Goal: Task Accomplishment & Management: Manage account settings

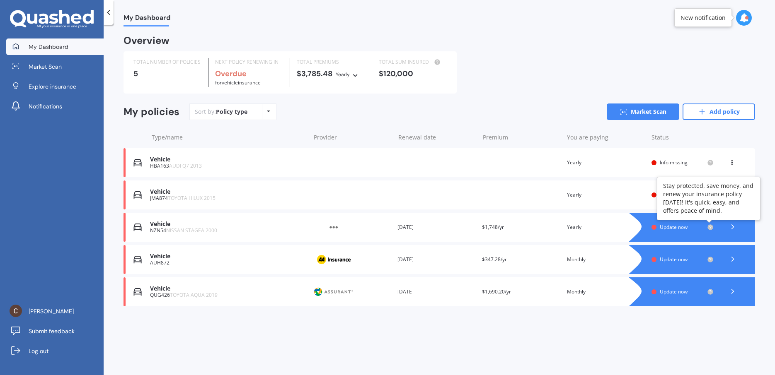
click at [709, 227] on circle at bounding box center [709, 227] width 5 height 5
click at [663, 227] on span "Update now" at bounding box center [674, 227] width 28 height 7
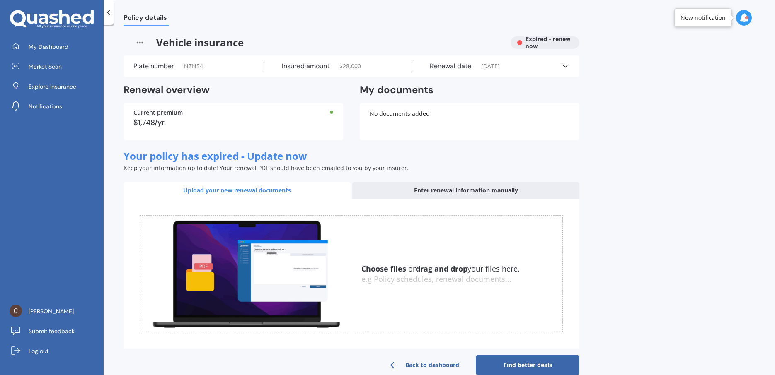
click at [499, 67] on span "[DATE]" at bounding box center [490, 66] width 19 height 8
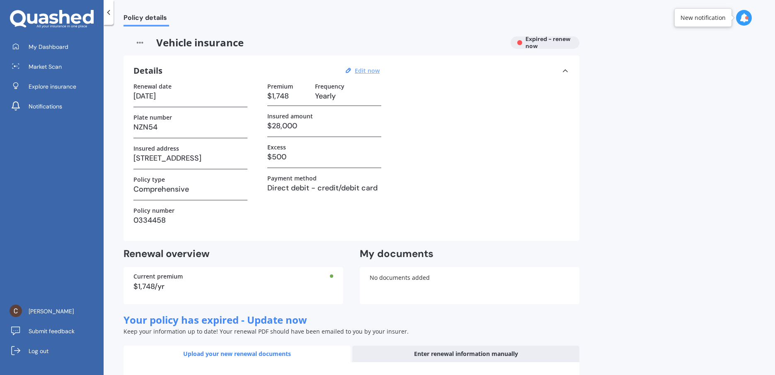
click at [373, 74] on u "Edit now" at bounding box center [367, 71] width 25 height 8
select select "09"
select select "05"
select select "2025"
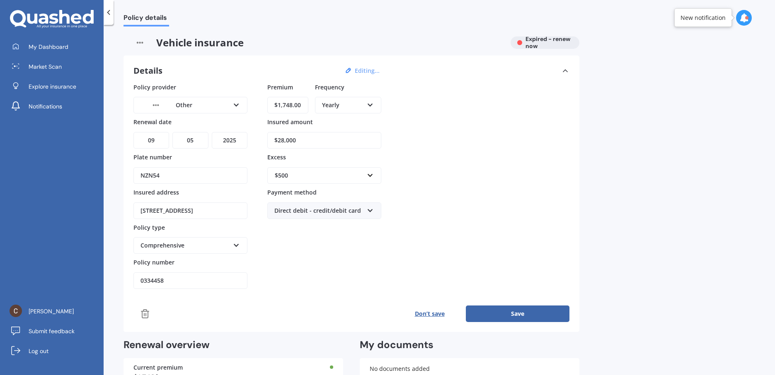
click at [295, 102] on input "$1,748.00" at bounding box center [287, 105] width 41 height 17
click at [292, 103] on input "$1,748.00" at bounding box center [287, 105] width 41 height 17
type input "$1,749.24"
click at [482, 159] on div "Policy provider Other AA AMI AMP ANZ ASB Aioi Nissay Dowa Ando Assurant Autosur…" at bounding box center [351, 186] width 436 height 207
click at [311, 213] on div "Direct debit - credit/debit card" at bounding box center [318, 210] width 89 height 9
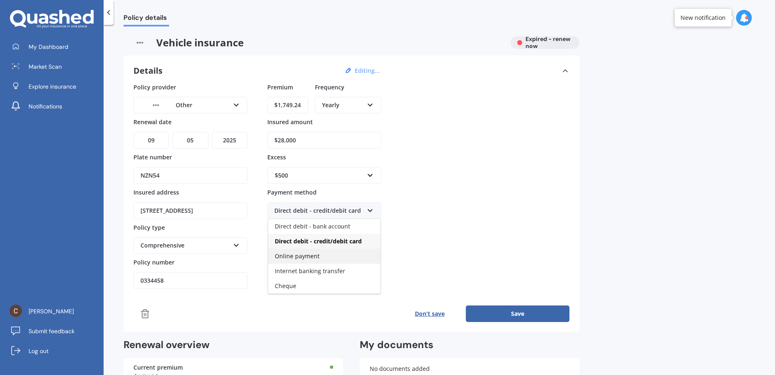
click at [323, 253] on div "Online payment" at bounding box center [324, 256] width 112 height 15
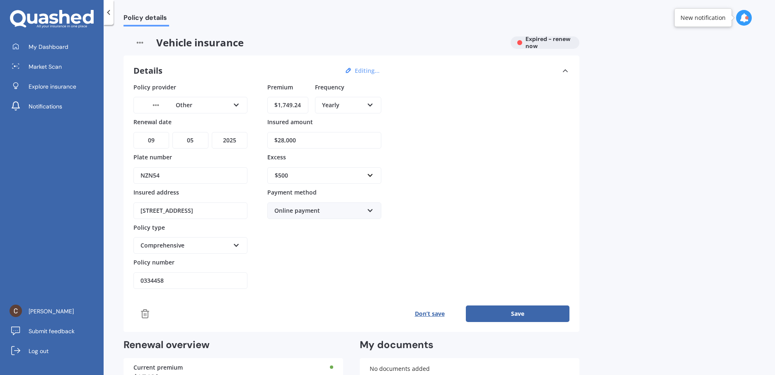
click at [323, 253] on div "Premium $1,749.24 Frequency Yearly Yearly Six-Monthly Quarterly Monthly Fortnig…" at bounding box center [324, 186] width 114 height 207
click at [247, 148] on div "Policy provider Other AA AMI AMP ANZ ASB Aioi Nissay Dowa Ando Assurant Autosur…" at bounding box center [351, 186] width 436 height 207
click at [212, 132] on select "YYYY 2027 2026 2025 2024 2023 2022 2021 2020 2019 2018 2017 2016 2015 2014 2013…" at bounding box center [230, 140] width 36 height 17
select select "2026"
click option "2026" at bounding box center [0, 0] width 0 height 0
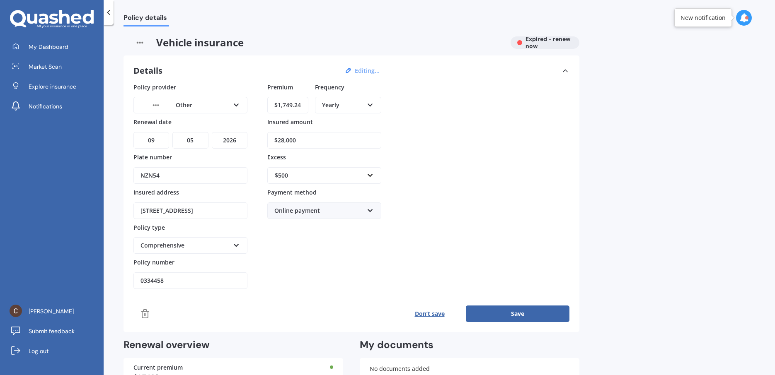
click at [332, 254] on div "Premium $1,749.24 Frequency Yearly Yearly Six-Monthly Quarterly Monthly Fortnig…" at bounding box center [324, 186] width 114 height 207
click at [477, 313] on button "Save" at bounding box center [518, 314] width 104 height 17
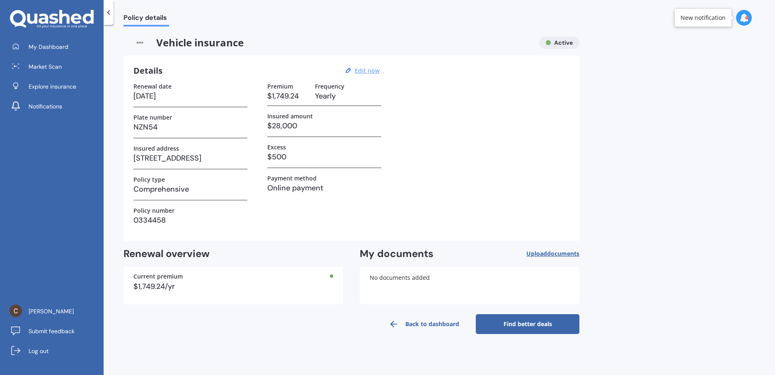
click at [404, 326] on link "Back to dashboard" at bounding box center [424, 325] width 104 height 20
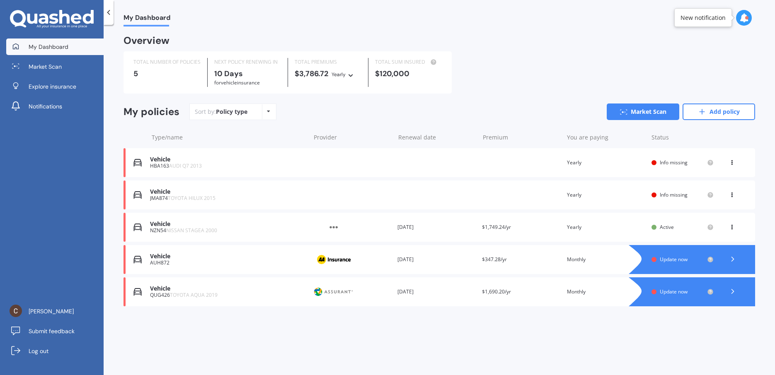
click at [667, 293] on span "Update now" at bounding box center [674, 291] width 28 height 7
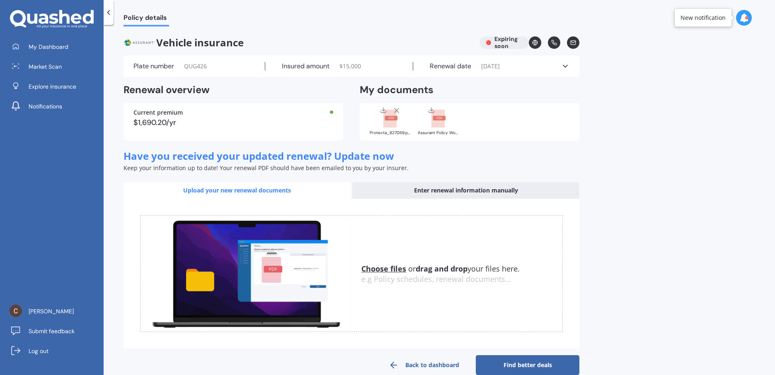
click at [498, 63] on span "[DATE]" at bounding box center [490, 66] width 19 height 8
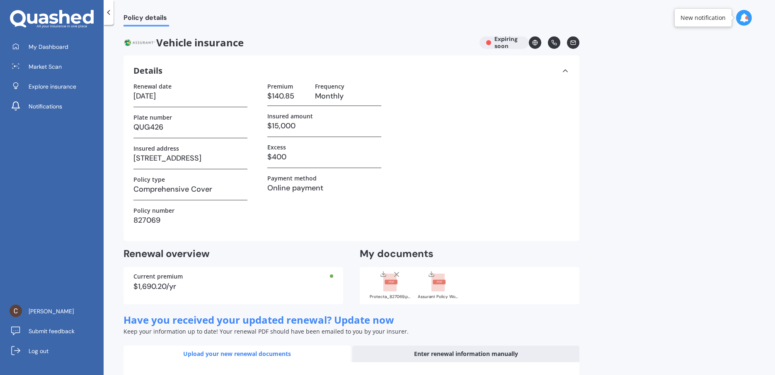
click at [107, 15] on icon at bounding box center [108, 12] width 8 height 8
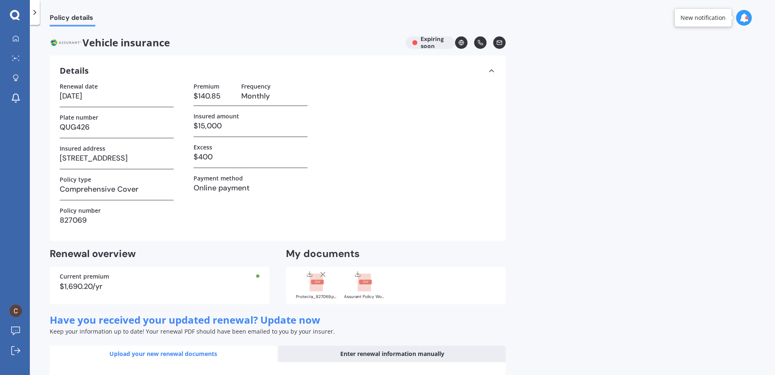
click at [34, 13] on icon at bounding box center [35, 12] width 8 height 8
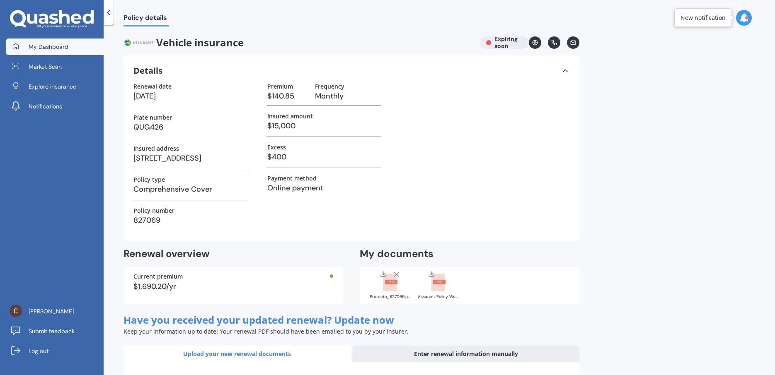
click at [36, 48] on span "My Dashboard" at bounding box center [49, 47] width 40 height 8
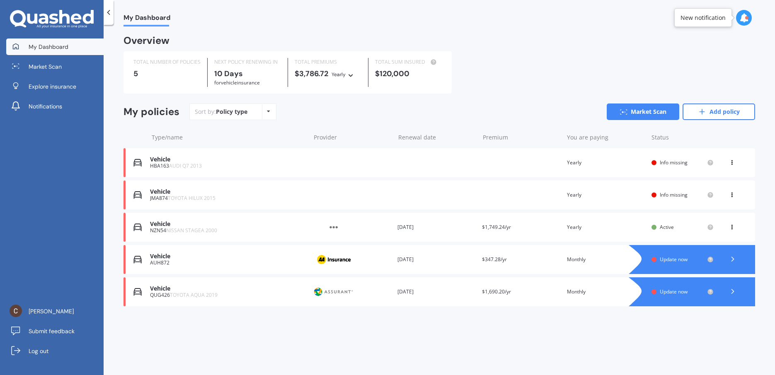
click at [737, 164] on div "View option View policy Delete" at bounding box center [732, 163] width 25 height 8
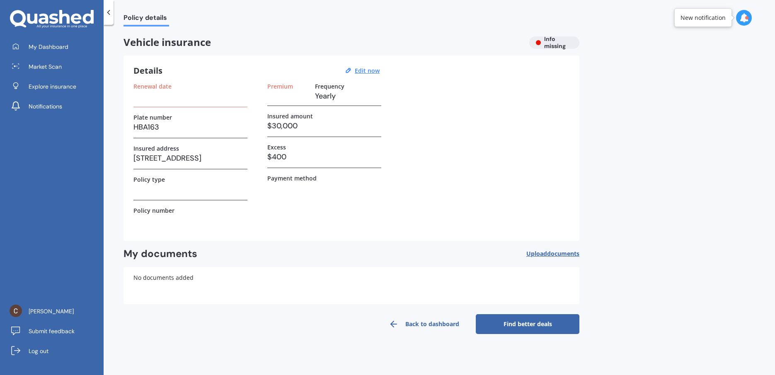
click at [403, 321] on link "Back to dashboard" at bounding box center [424, 325] width 104 height 20
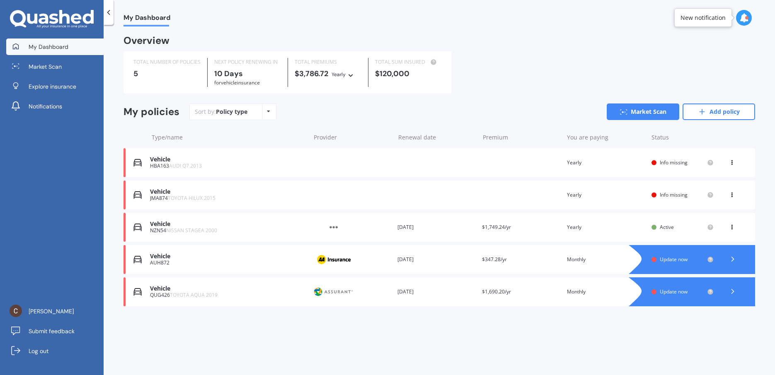
click at [731, 162] on icon at bounding box center [732, 161] width 6 height 5
click at [709, 195] on div "Delete" at bounding box center [714, 195] width 82 height 17
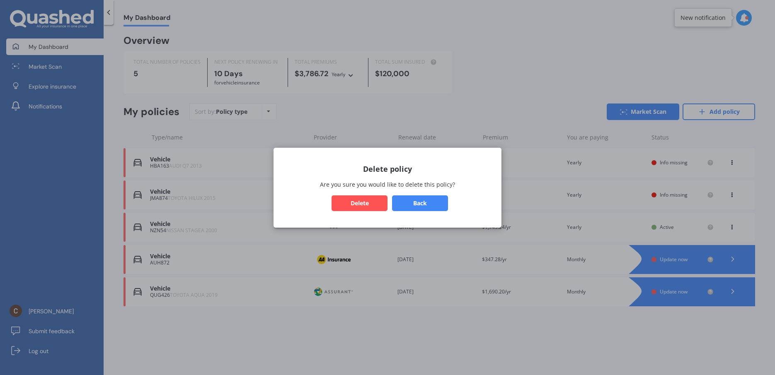
click at [354, 204] on button "Delete" at bounding box center [360, 203] width 56 height 16
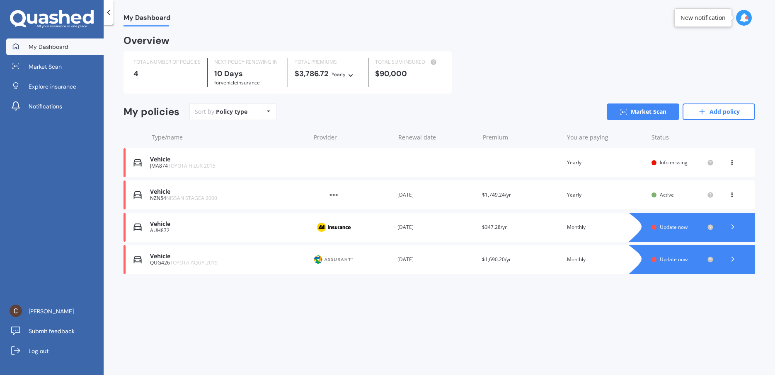
click at [732, 163] on icon at bounding box center [732, 161] width 6 height 5
click at [700, 197] on div "Delete" at bounding box center [714, 195] width 82 height 17
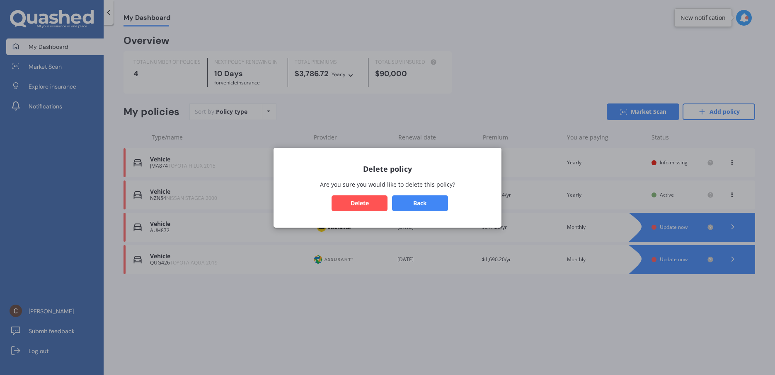
click at [364, 201] on button "Delete" at bounding box center [360, 203] width 56 height 16
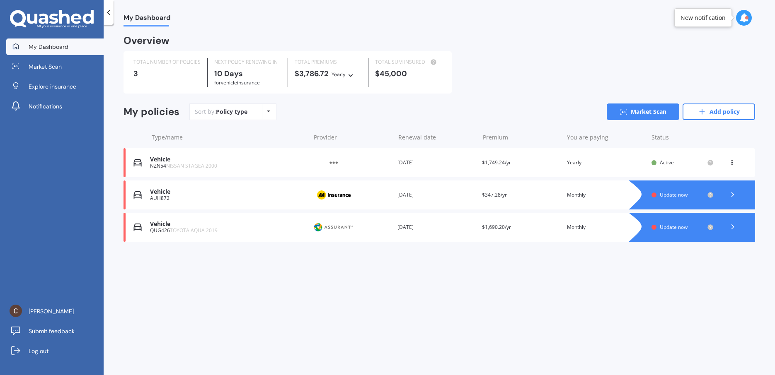
click at [332, 164] on img at bounding box center [333, 163] width 41 height 16
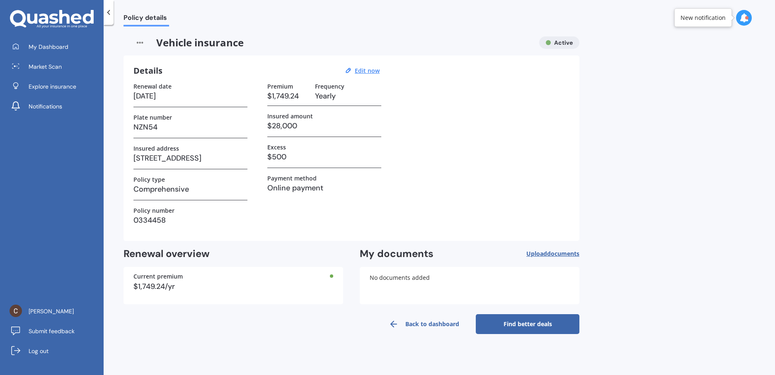
click at [108, 13] on polyline at bounding box center [109, 12] width 2 height 4
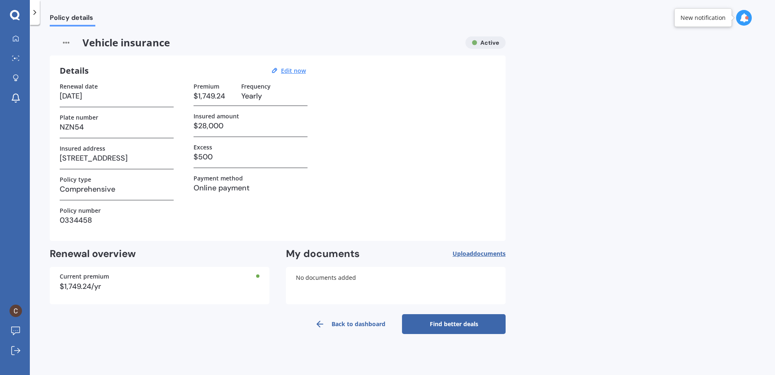
click at [41, 9] on div "Policy details" at bounding box center [68, 13] width 56 height 27
click at [37, 12] on icon at bounding box center [35, 12] width 8 height 8
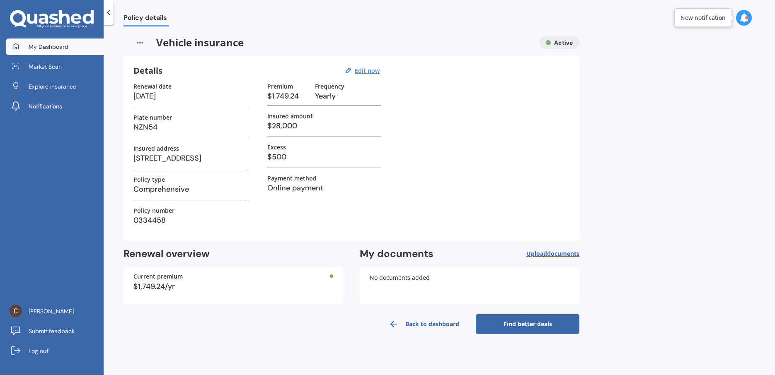
click at [33, 39] on link "My Dashboard" at bounding box center [54, 47] width 97 height 17
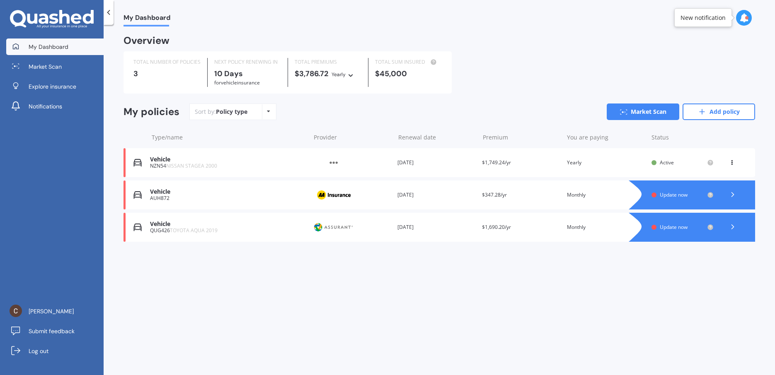
click at [681, 195] on span "Update now" at bounding box center [674, 194] width 28 height 7
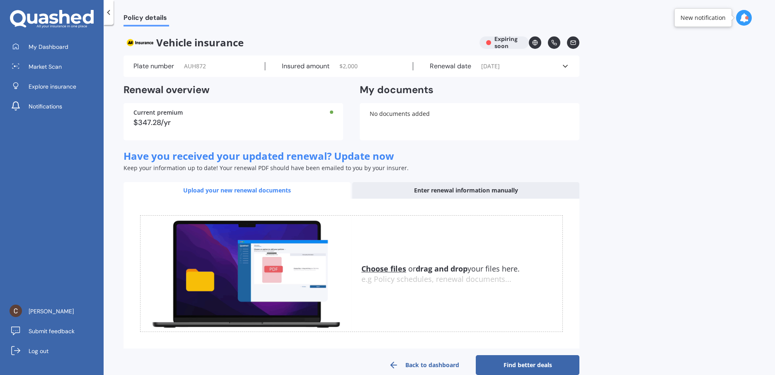
click at [530, 72] on div "Plate number AUH872 Insured amount $ 2,000 Renewal date [DATE] See more" at bounding box center [351, 67] width 456 height 22
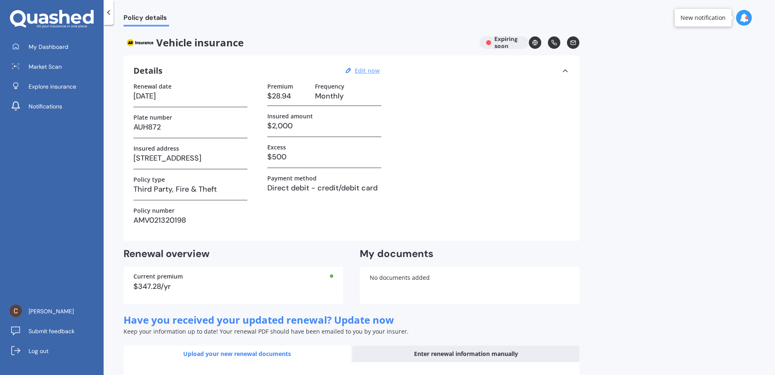
click at [364, 70] on u "Edit now" at bounding box center [367, 71] width 25 height 8
select select "10"
select select "09"
select select "2025"
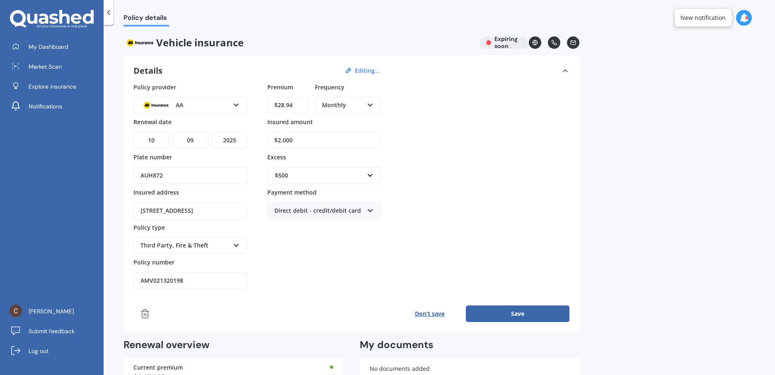
drag, startPoint x: 300, startPoint y: 101, endPoint x: 271, endPoint y: 104, distance: 29.2
click at [271, 104] on input "$28.94" at bounding box center [287, 105] width 41 height 17
type input "$14.05"
click at [341, 109] on div "Monthly" at bounding box center [342, 105] width 41 height 9
click at [349, 177] on span "Fortnightly" at bounding box center [337, 181] width 30 height 8
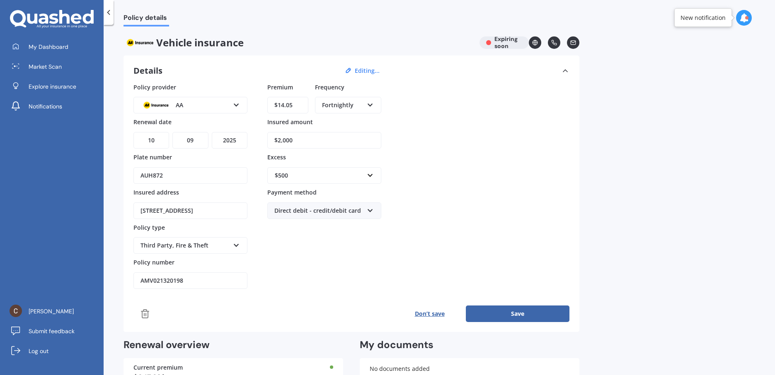
click at [426, 134] on div "Policy provider AA AA AMI AMP ANZ ASB Aioi Nissay Dowa Ando Assurant Autosure B…" at bounding box center [351, 186] width 436 height 207
click at [212, 132] on select "YYYY 2027 2026 2025 2024 2023 2022 2021 2020 2019 2018 2017 2016 2015 2014 2013…" at bounding box center [230, 140] width 36 height 17
select select "2026"
click option "2026" at bounding box center [0, 0] width 0 height 0
click at [528, 314] on button "Save" at bounding box center [518, 314] width 104 height 17
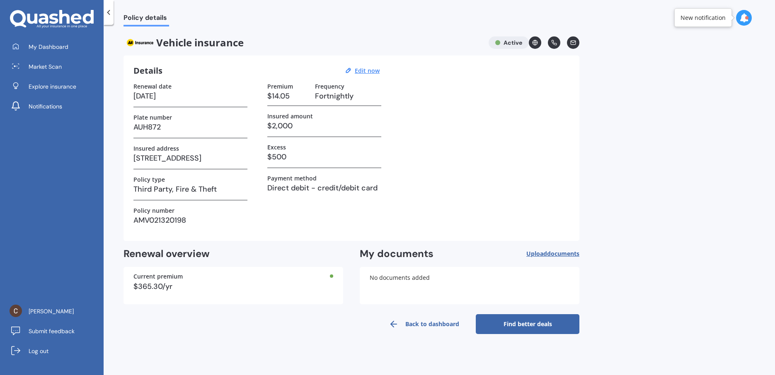
click at [110, 19] on div at bounding box center [109, 12] width 10 height 25
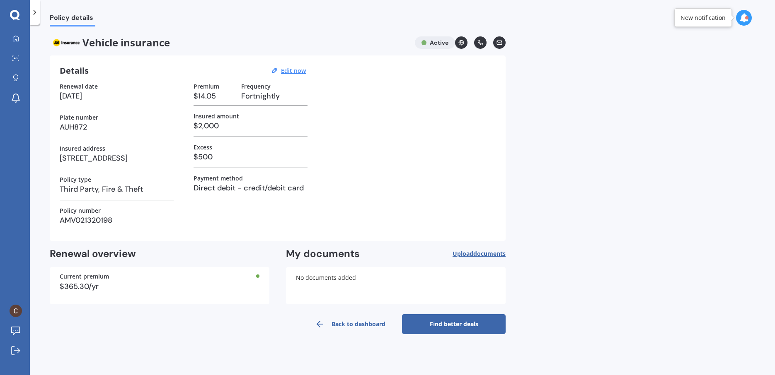
click at [36, 13] on icon at bounding box center [35, 12] width 8 height 8
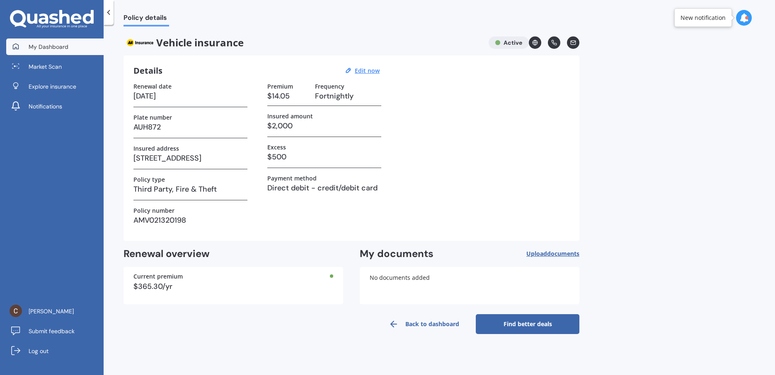
click at [38, 44] on span "My Dashboard" at bounding box center [49, 47] width 40 height 8
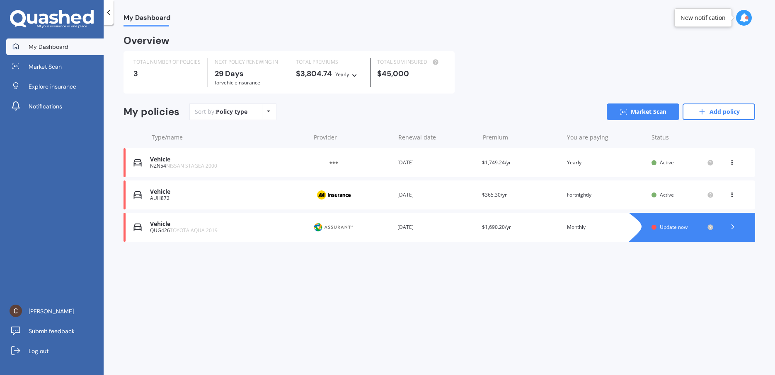
click at [646, 286] on div "My Dashboard Overview TOTAL NUMBER OF POLICIES 3 NEXT POLICY RENEWING [DATE] fo…" at bounding box center [439, 202] width 671 height 351
click at [677, 231] on span "Update now" at bounding box center [674, 227] width 28 height 7
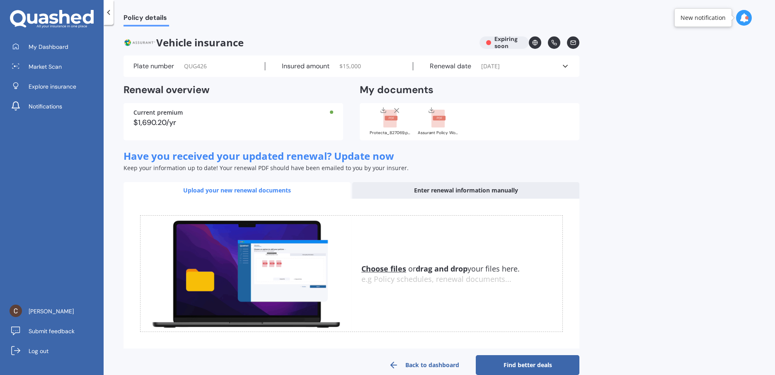
click at [500, 68] on span "[DATE]" at bounding box center [490, 66] width 19 height 8
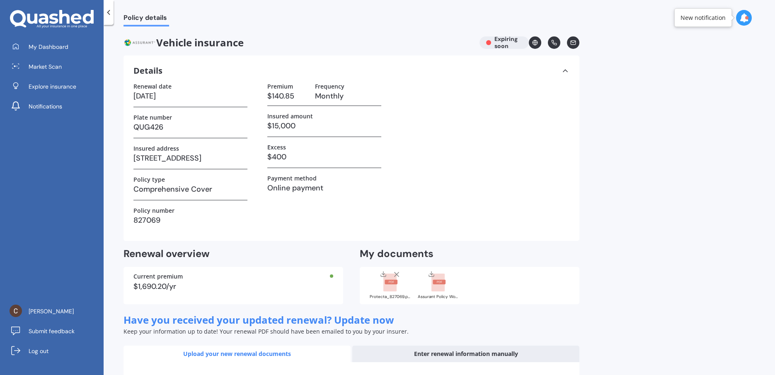
click at [497, 44] on div "Vehicle insurance Expiring soon" at bounding box center [351, 42] width 456 height 12
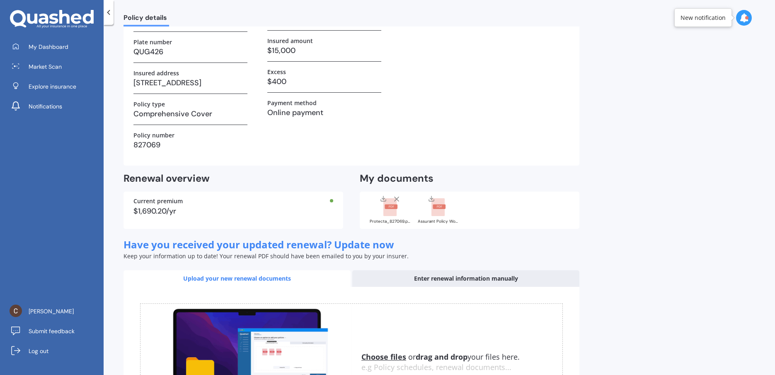
click at [240, 210] on div "$1,690.20/yr" at bounding box center [233, 211] width 200 height 7
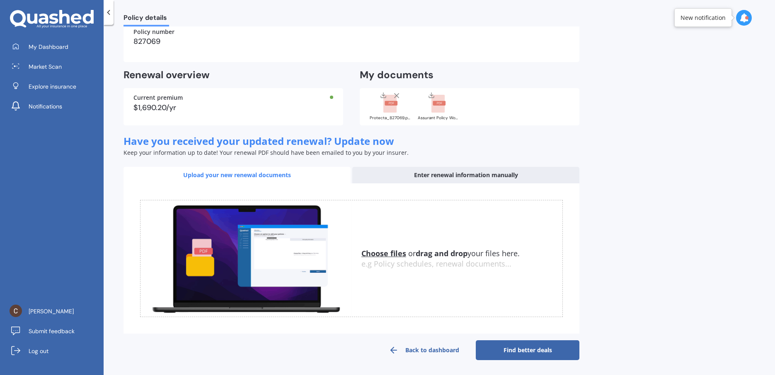
click at [392, 173] on div "Enter renewal information manually" at bounding box center [465, 175] width 227 height 17
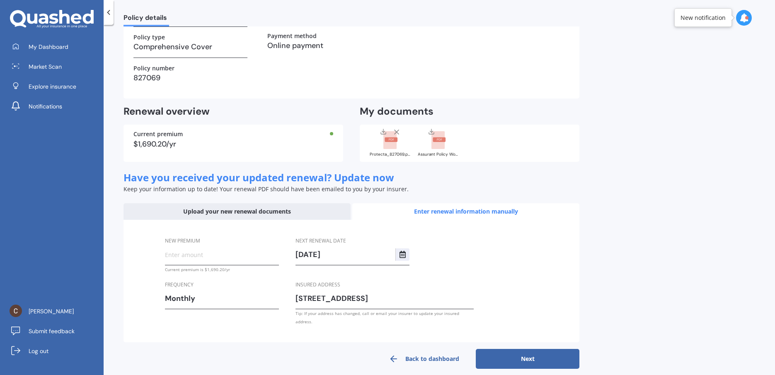
scroll to position [143, 0]
click at [250, 213] on div "Upload your new renewal documents" at bounding box center [236, 211] width 227 height 17
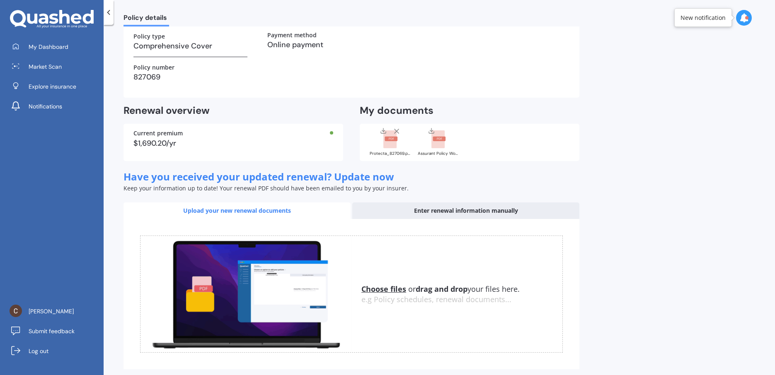
click at [460, 214] on div "Enter renewal information manually" at bounding box center [465, 211] width 227 height 17
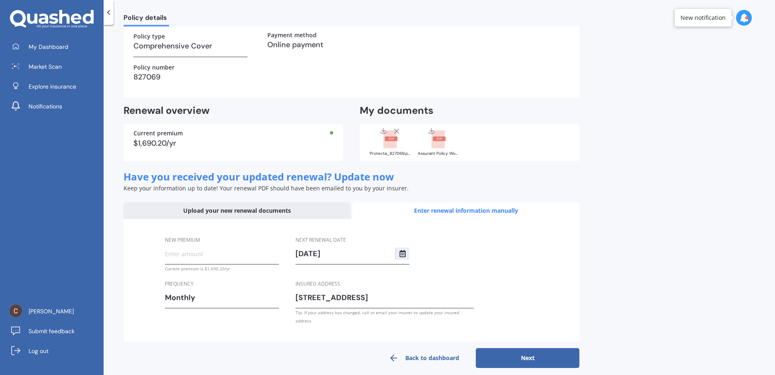
click at [195, 254] on input "New premium" at bounding box center [222, 254] width 114 height 12
type input "$140.85"
click at [516, 349] on button "Next" at bounding box center [528, 359] width 104 height 20
select select "29"
select select "09"
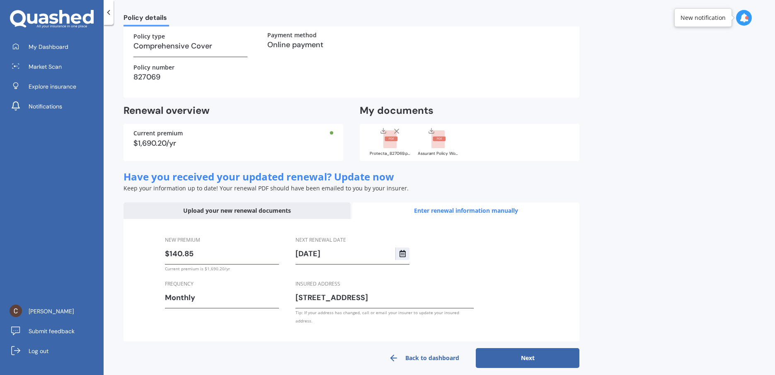
select select "2026"
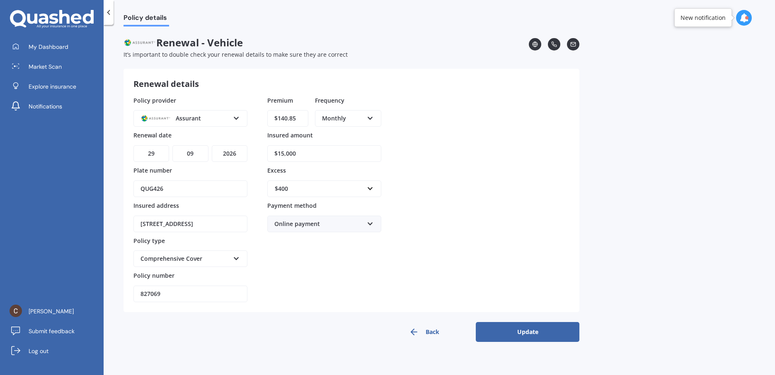
scroll to position [0, 0]
click at [171, 292] on input "827069" at bounding box center [190, 294] width 114 height 17
paste input "P050477383"
type input "P050477383"
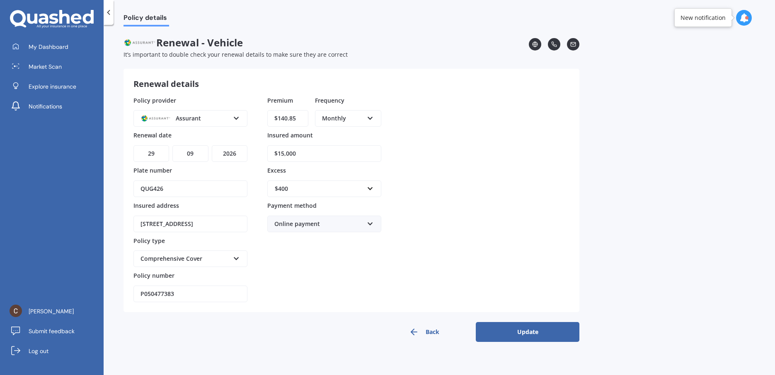
click at [197, 120] on div "Assurant" at bounding box center [184, 118] width 89 height 9
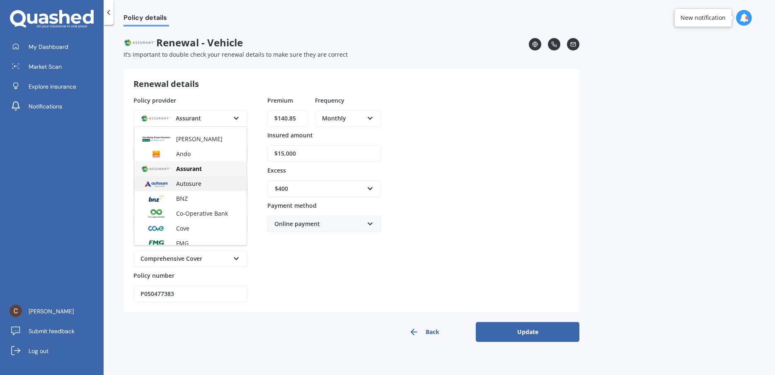
scroll to position [68, 0]
click at [535, 139] on div "Policy provider Assurant AA AMI AMP ANZ ASB [PERSON_NAME] Ando Assurant Autosur…" at bounding box center [351, 199] width 436 height 207
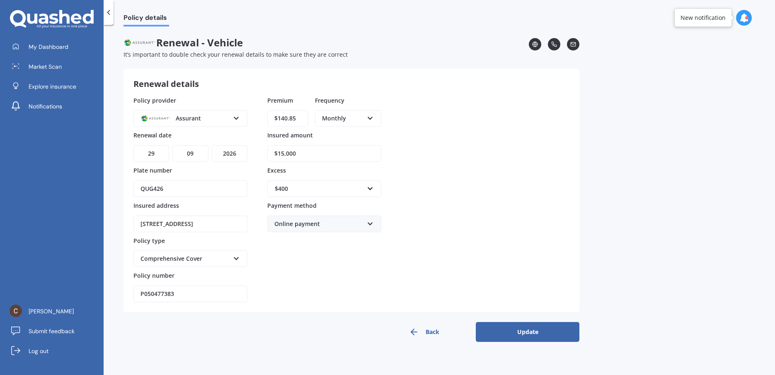
click at [527, 341] on div "Policy details Renewal - Vehicle It’s important to double check your renewal de…" at bounding box center [439, 202] width 671 height 351
click at [528, 336] on button "Update" at bounding box center [528, 332] width 104 height 20
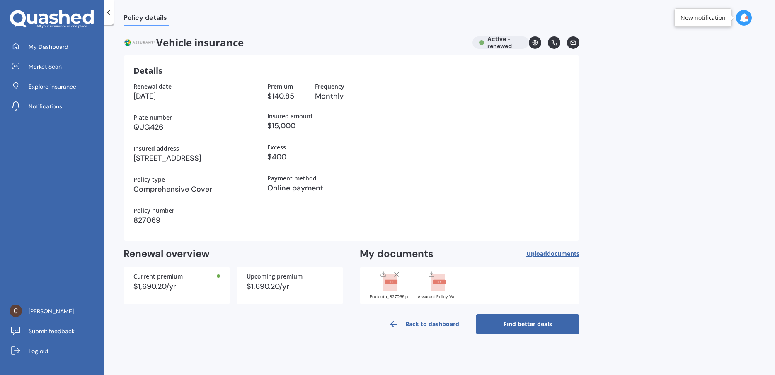
click at [109, 17] on div at bounding box center [109, 12] width 10 height 25
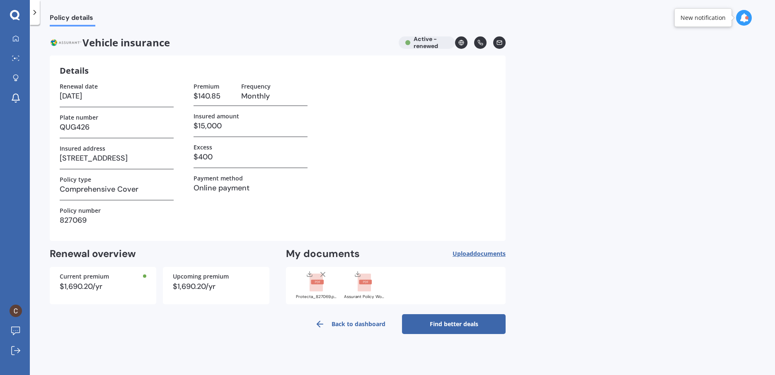
click at [39, 17] on div at bounding box center [35, 12] width 10 height 25
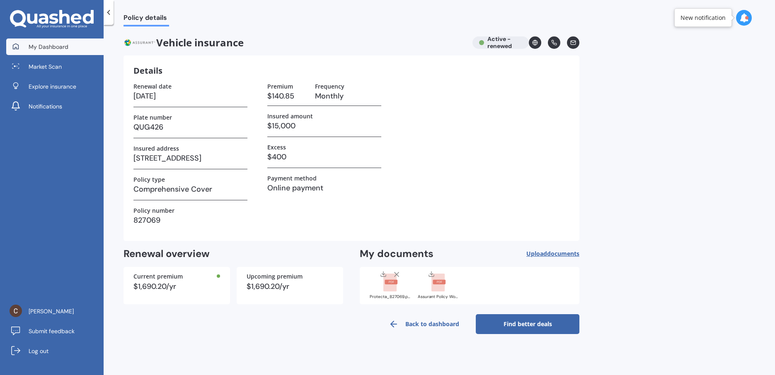
click at [25, 43] on link "My Dashboard" at bounding box center [54, 47] width 97 height 17
